Goal: Book appointment/travel/reservation

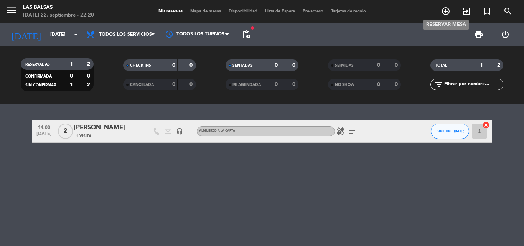
click at [447, 9] on icon "add_circle_outline" at bounding box center [445, 11] width 9 height 9
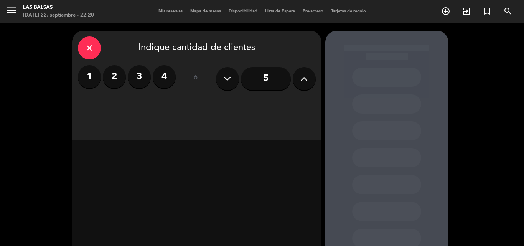
click at [118, 76] on label "2" at bounding box center [114, 76] width 23 height 23
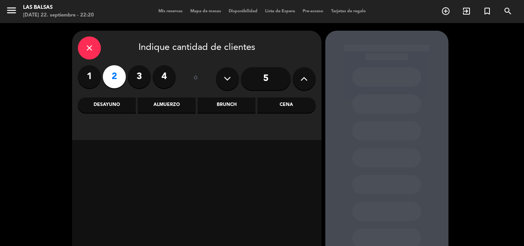
click at [167, 106] on div "Almuerzo" at bounding box center [167, 104] width 58 height 15
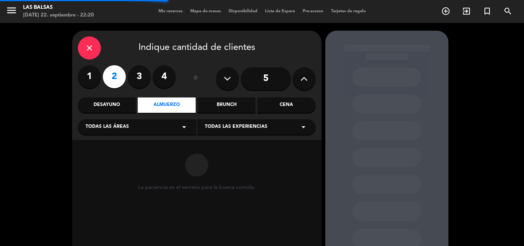
click at [184, 128] on icon "arrow_drop_down" at bounding box center [183, 126] width 9 height 9
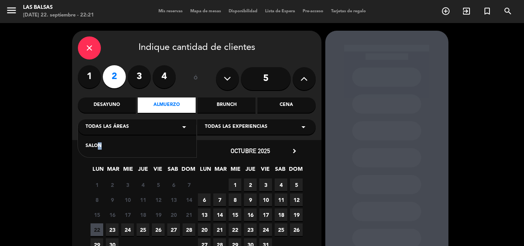
click at [95, 146] on div "SALON" at bounding box center [137, 146] width 103 height 8
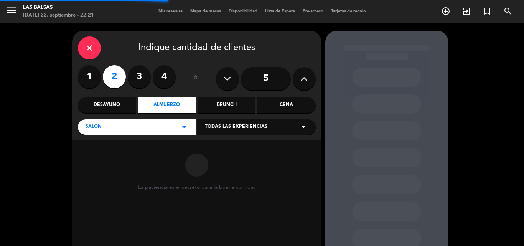
click at [267, 130] on div "Todas las experiencias arrow_drop_down" at bounding box center [256, 126] width 118 height 15
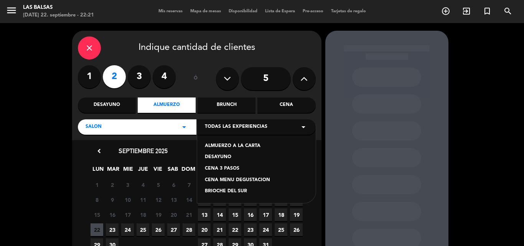
click at [241, 146] on div "ALMUERZO A LA CARTA" at bounding box center [256, 146] width 103 height 8
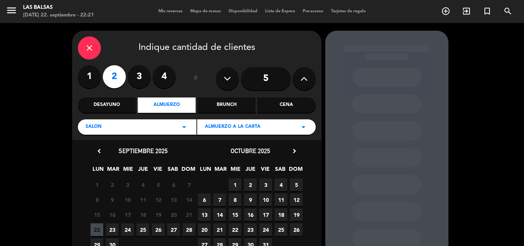
scroll to position [38, 0]
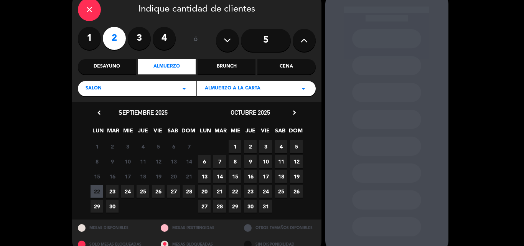
click at [109, 192] on span "23" at bounding box center [112, 191] width 13 height 13
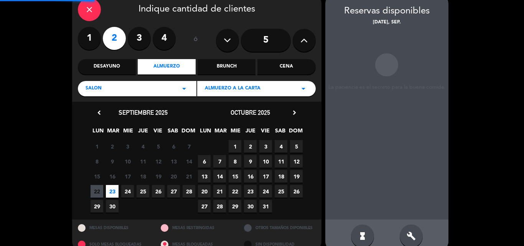
scroll to position [31, 0]
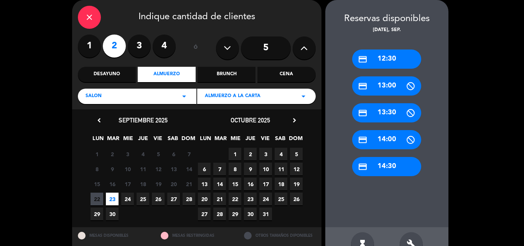
click at [382, 111] on div "credit_card 13:30" at bounding box center [386, 112] width 69 height 19
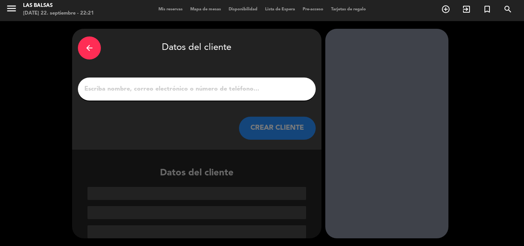
scroll to position [2, 0]
click at [162, 90] on input "1" at bounding box center [197, 89] width 226 height 11
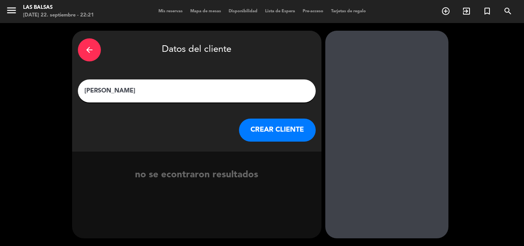
type input "[PERSON_NAME]"
click at [258, 131] on button "CREAR CLIENTE" at bounding box center [277, 129] width 77 height 23
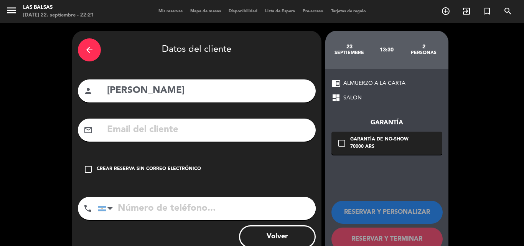
click at [83, 170] on div "check_box_outline_blank Crear reserva sin correo electrónico" at bounding box center [197, 169] width 238 height 23
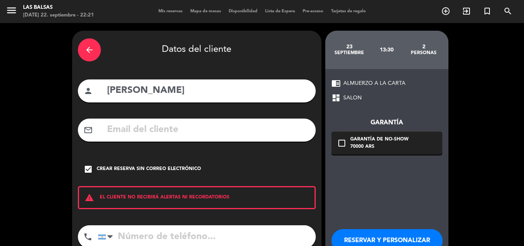
click at [96, 54] on div "arrow_back" at bounding box center [89, 49] width 23 height 23
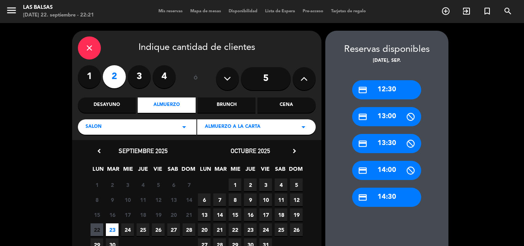
click at [166, 76] on label "4" at bounding box center [164, 76] width 23 height 23
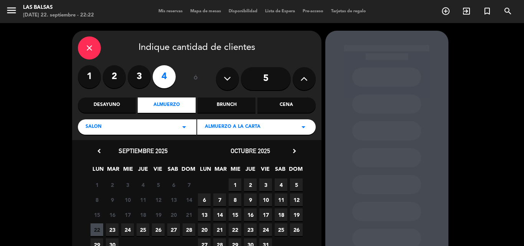
click at [113, 227] on span "23" at bounding box center [112, 229] width 13 height 13
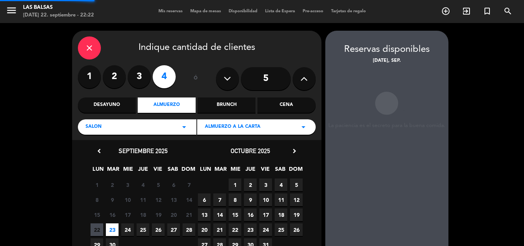
scroll to position [31, 0]
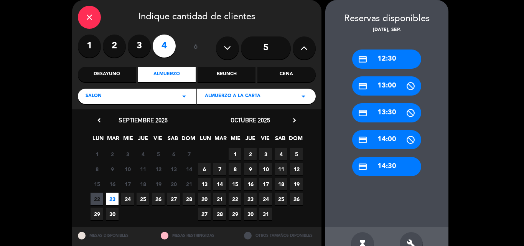
click at [382, 112] on div "credit_card 13:30" at bounding box center [386, 112] width 69 height 19
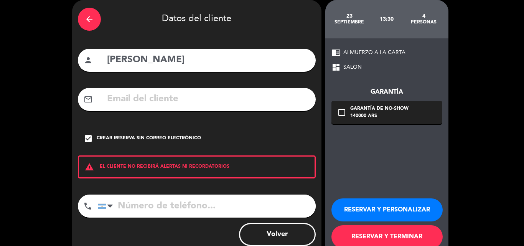
click at [134, 203] on input "tel" at bounding box center [207, 205] width 218 height 23
type input "1157296920"
click at [374, 211] on button "RESERVAR Y PERSONALIZAR" at bounding box center [386, 209] width 111 height 23
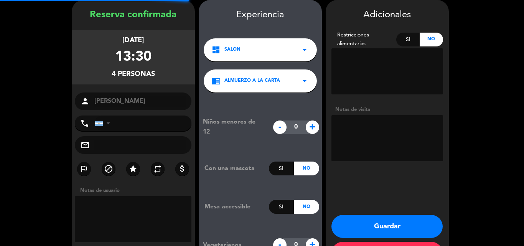
type input "[PHONE_NUMBER]"
click at [128, 209] on textarea at bounding box center [133, 219] width 117 height 46
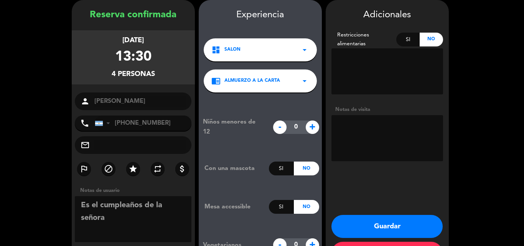
type textarea "Es el cumpleaños de la señora"
click at [308, 123] on span "+" at bounding box center [312, 126] width 13 height 13
click at [309, 127] on span "+" at bounding box center [312, 126] width 13 height 13
type input "2"
click at [359, 55] on textarea at bounding box center [387, 71] width 112 height 46
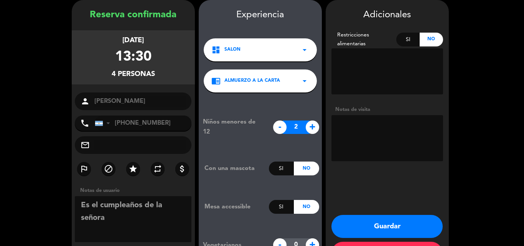
click at [363, 58] on textarea at bounding box center [387, 71] width 112 height 46
click at [406, 39] on div "Si" at bounding box center [407, 40] width 23 height 14
click at [351, 63] on textarea at bounding box center [387, 71] width 112 height 46
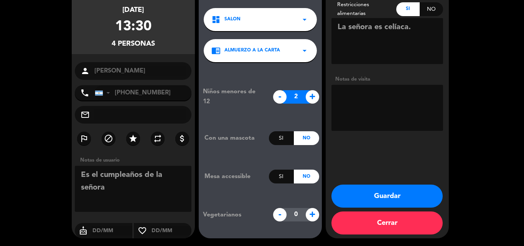
type textarea "La señora es celíaca."
click at [81, 173] on textarea at bounding box center [133, 189] width 117 height 46
click at [146, 172] on textarea at bounding box center [133, 189] width 117 height 46
click at [178, 174] on textarea at bounding box center [133, 189] width 117 height 46
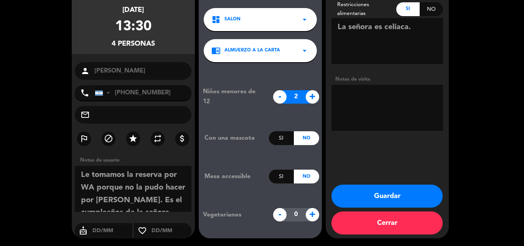
scroll to position [6, 0]
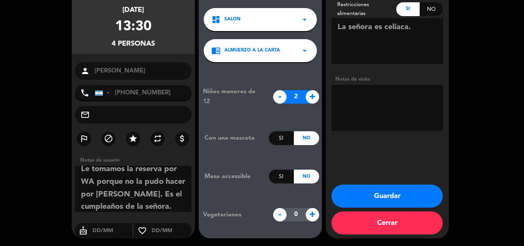
type textarea "Le tomamos la reserva por WA porque no la pudo hacer por [PERSON_NAME]. Es el c…"
click at [393, 194] on button "Guardar" at bounding box center [386, 195] width 111 height 23
